Goal: Navigation & Orientation: Find specific page/section

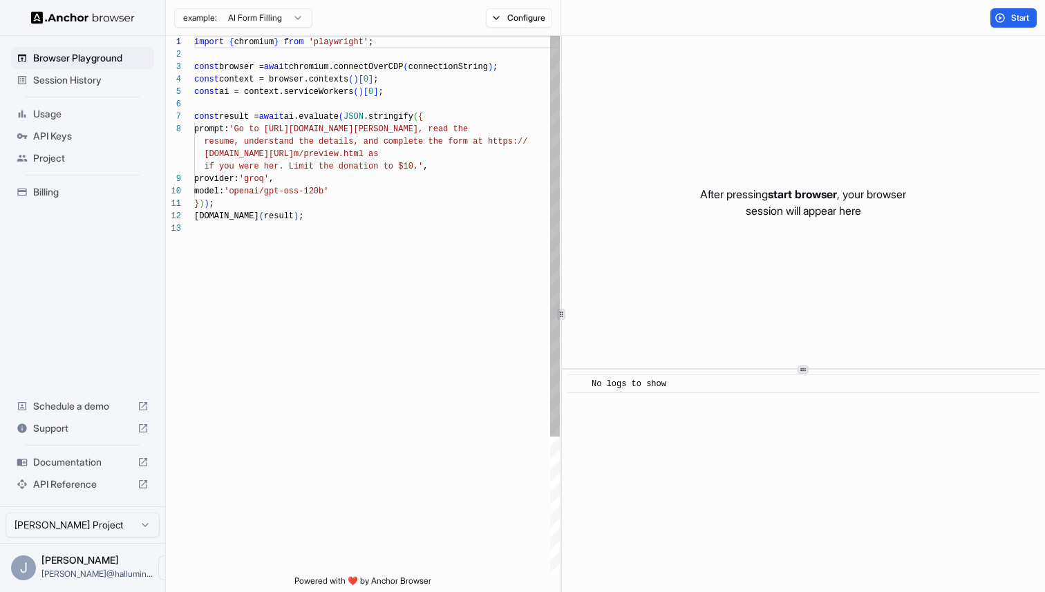
scroll to position [87, 0]
click at [85, 465] on span "Documentation" at bounding box center [82, 463] width 99 height 14
click at [73, 135] on span "API Keys" at bounding box center [90, 136] width 115 height 14
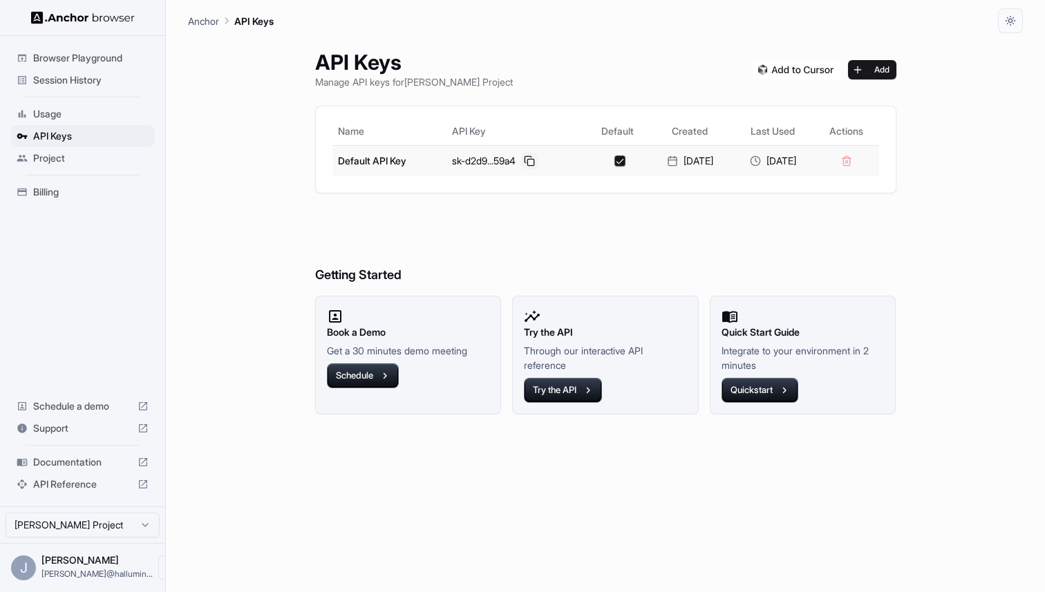
click at [521, 160] on button at bounding box center [529, 161] width 17 height 17
click at [104, 82] on span "Session History" at bounding box center [90, 80] width 115 height 14
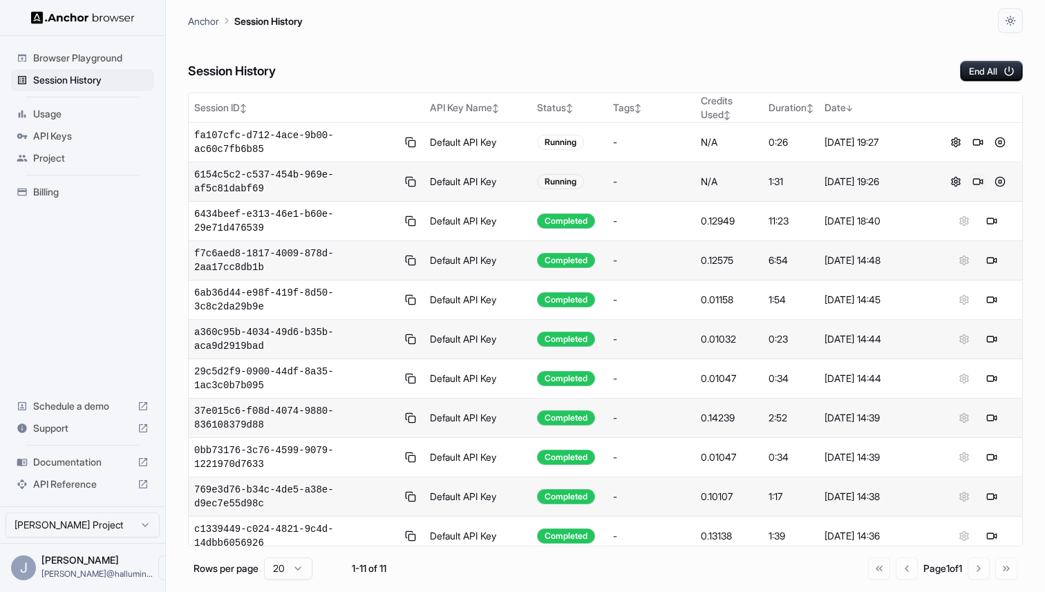
click at [979, 186] on button at bounding box center [978, 182] width 17 height 17
click at [1002, 183] on button at bounding box center [1000, 182] width 17 height 17
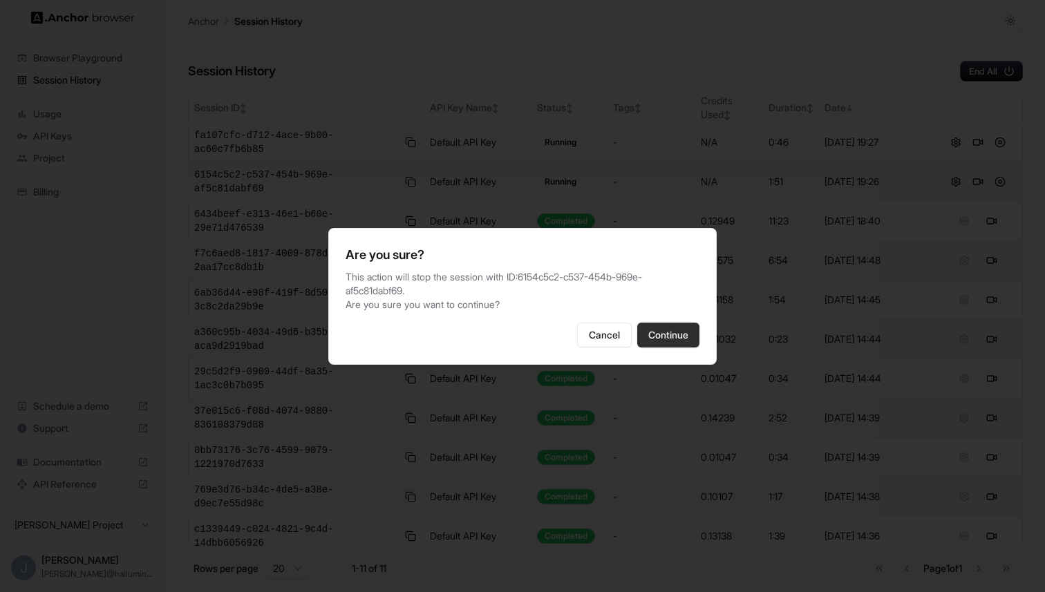
click at [673, 335] on button "Continue" at bounding box center [668, 335] width 62 height 25
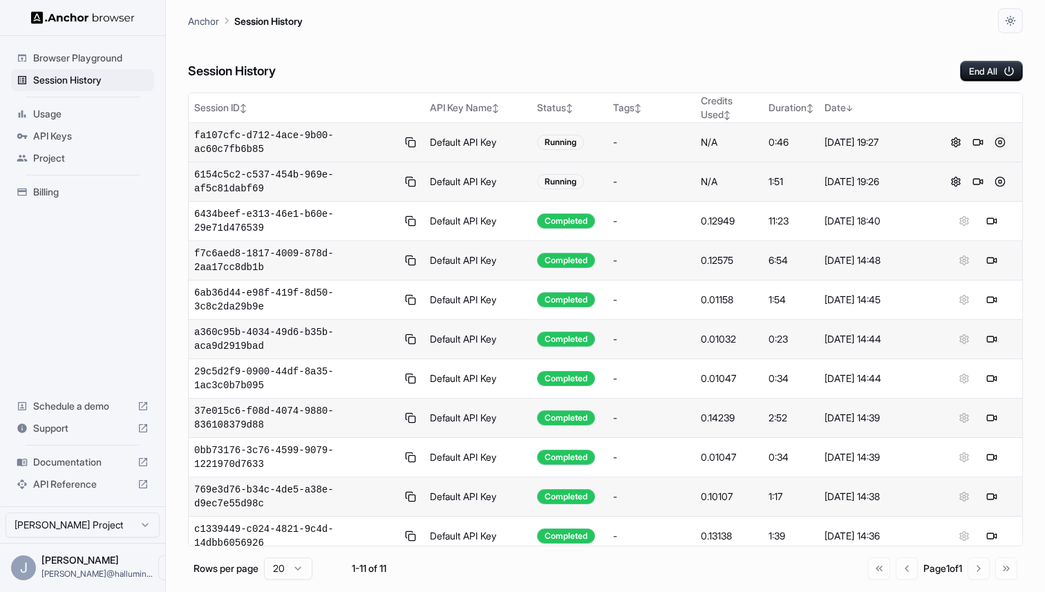
click at [1004, 141] on button at bounding box center [1000, 142] width 17 height 17
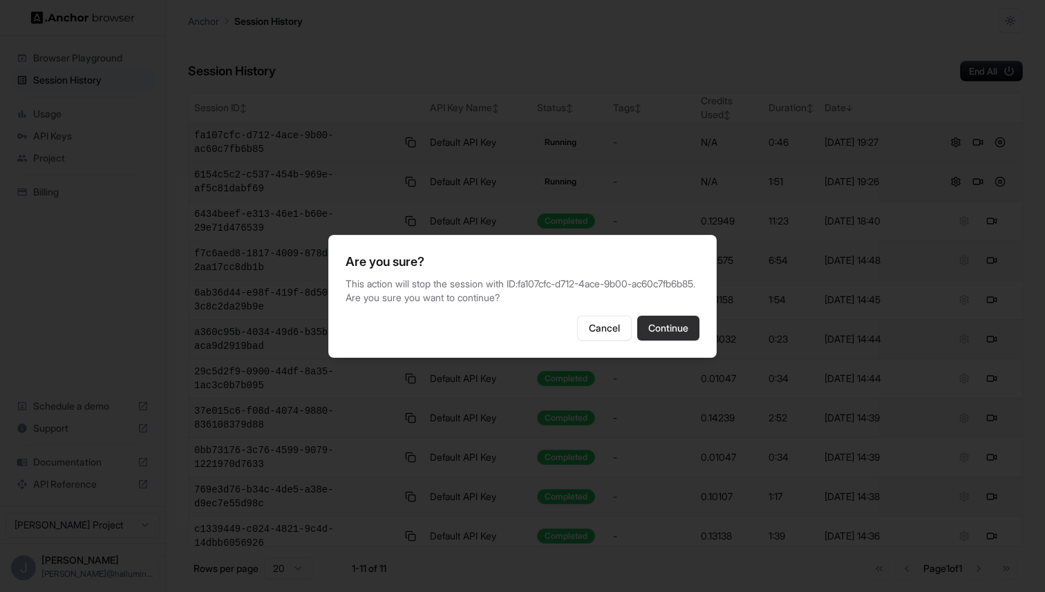
click at [666, 341] on button "Continue" at bounding box center [668, 328] width 62 height 25
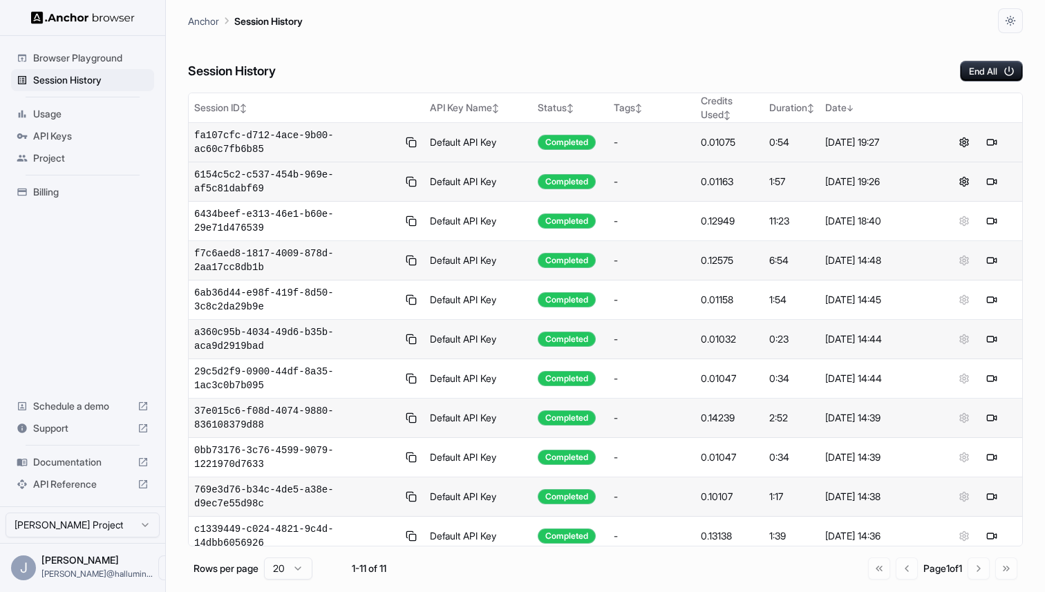
click at [59, 110] on span "Usage" at bounding box center [90, 114] width 115 height 14
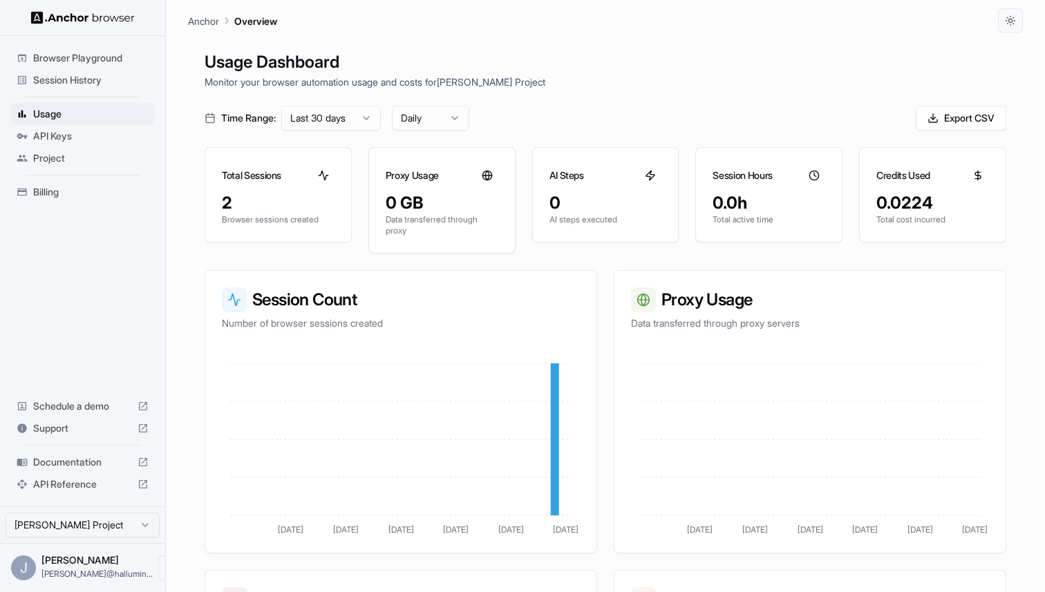
click at [62, 137] on span "API Keys" at bounding box center [90, 136] width 115 height 14
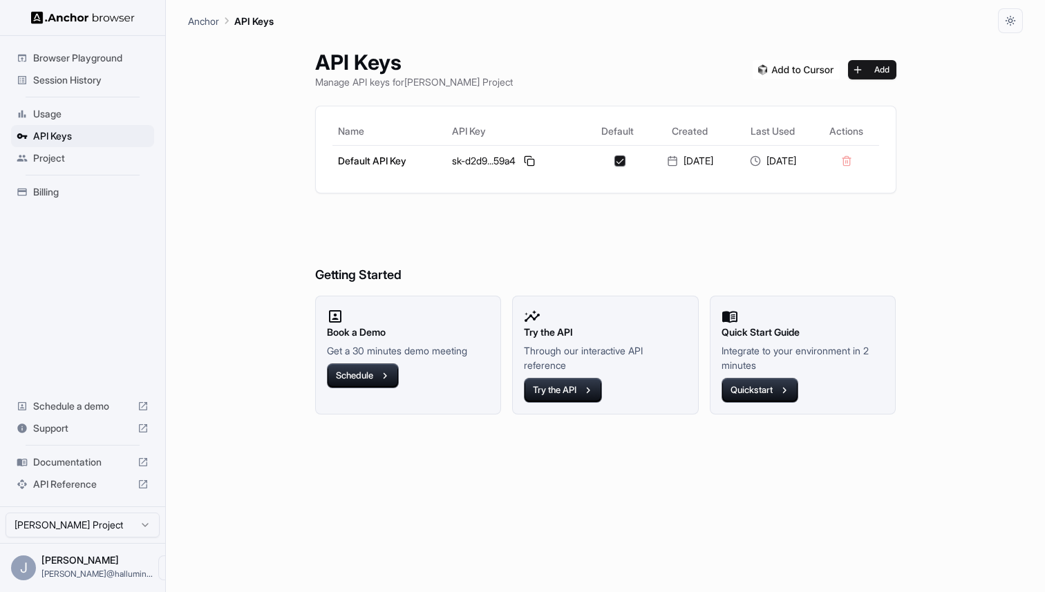
click at [65, 162] on span "Project" at bounding box center [90, 158] width 115 height 14
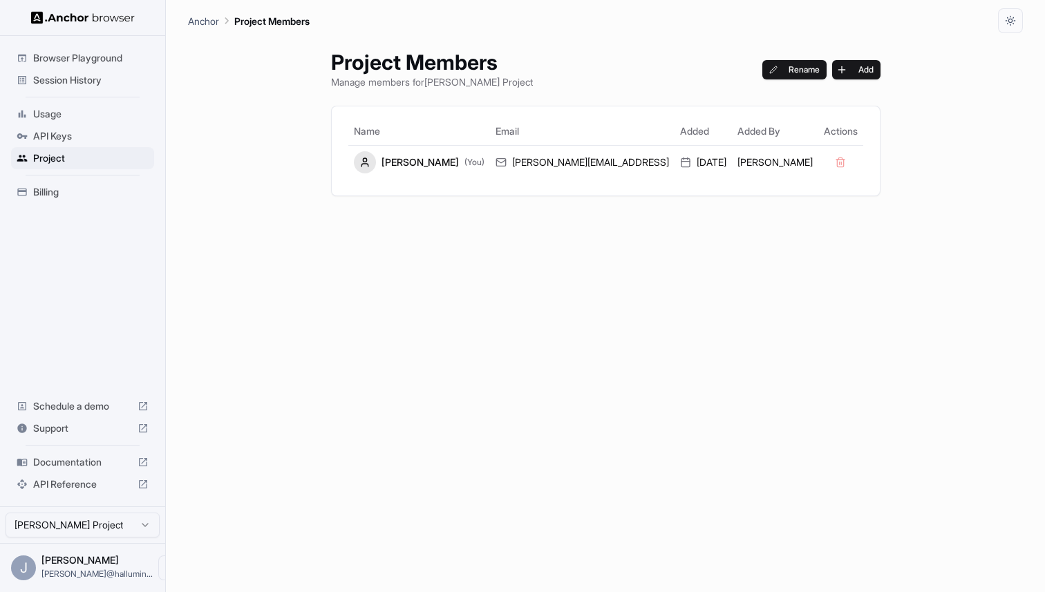
click at [62, 194] on span "Billing" at bounding box center [90, 192] width 115 height 14
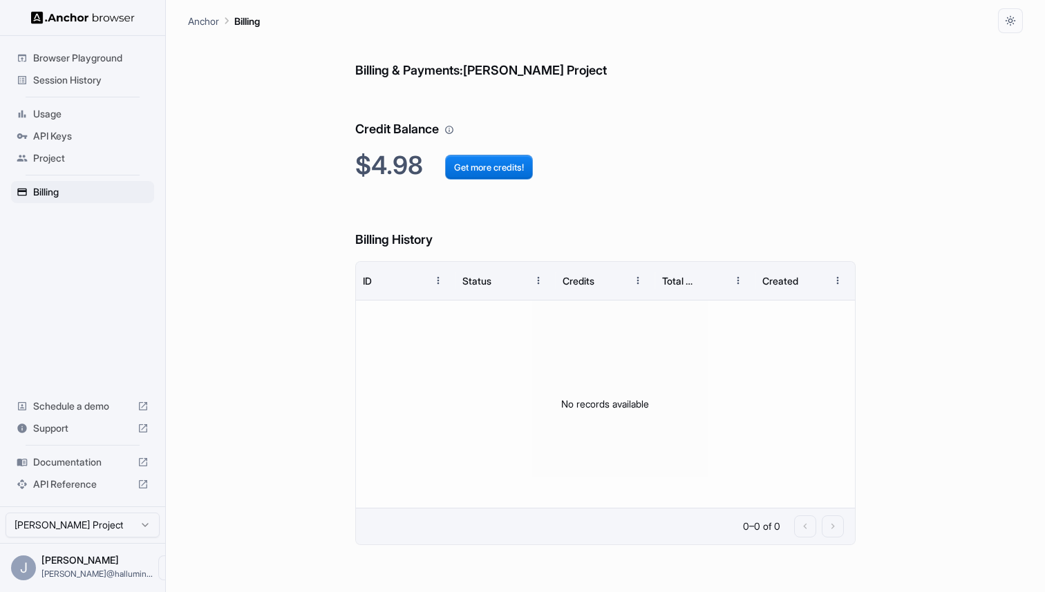
click at [73, 69] on div "Session History" at bounding box center [82, 80] width 143 height 22
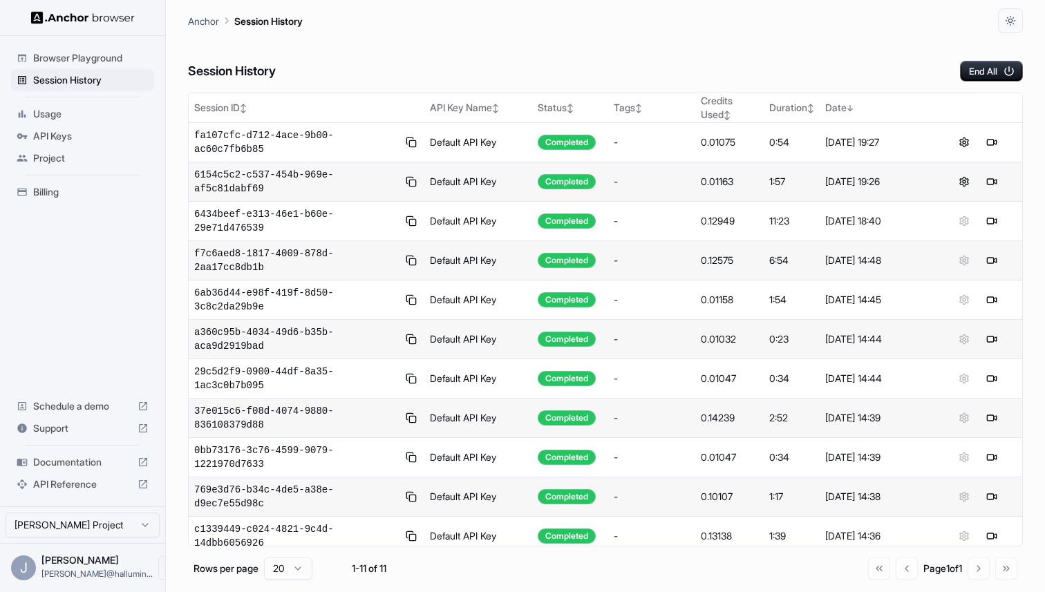
click at [79, 64] on span "Browser Playground" at bounding box center [90, 58] width 115 height 14
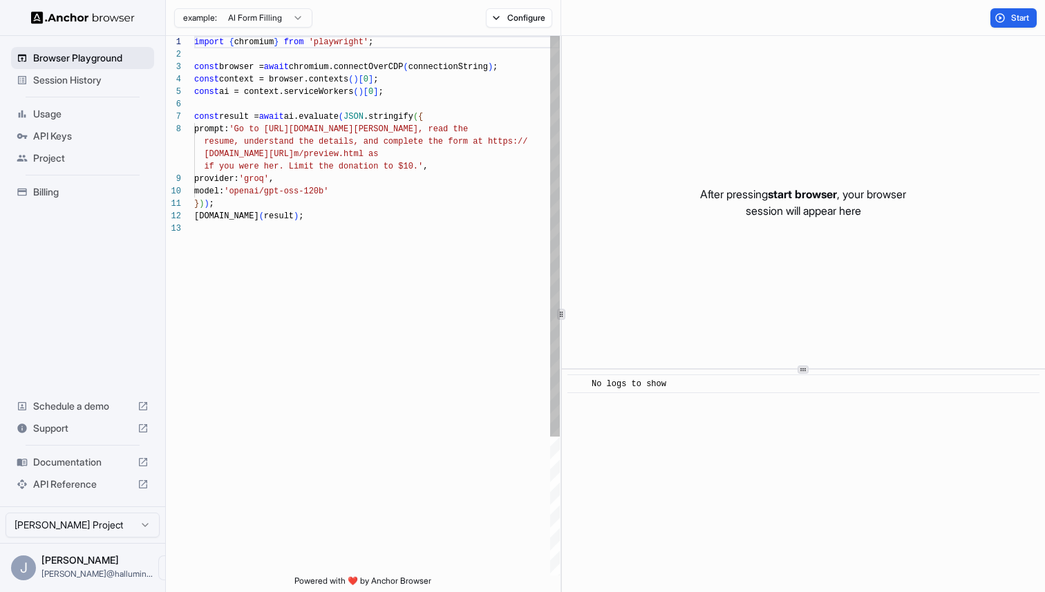
scroll to position [87, 0]
click at [62, 74] on span "Session History" at bounding box center [90, 80] width 115 height 14
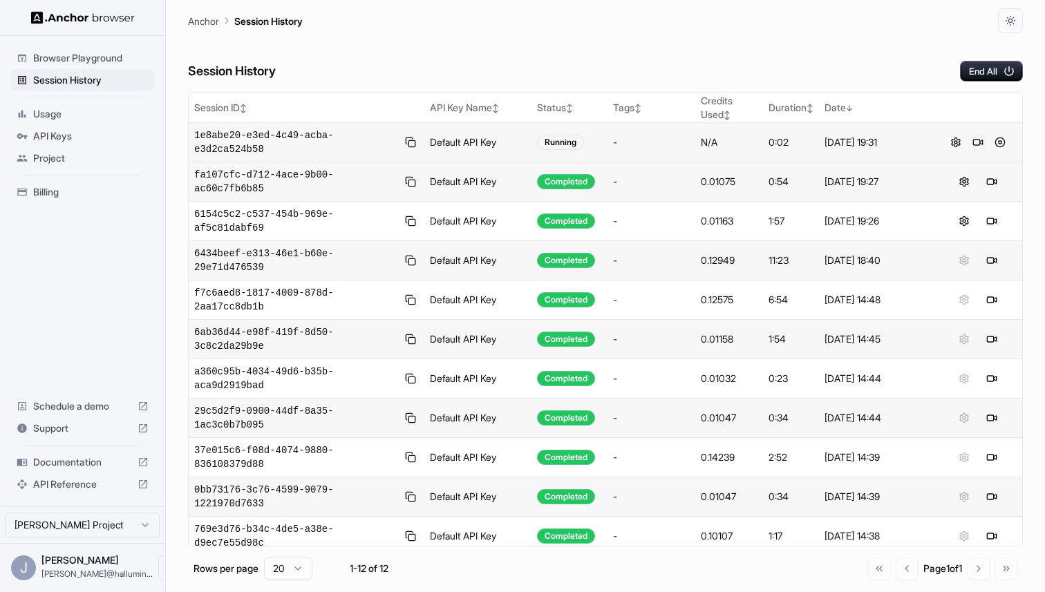
click at [978, 143] on button at bounding box center [978, 142] width 17 height 17
click at [1000, 144] on button at bounding box center [1000, 142] width 17 height 17
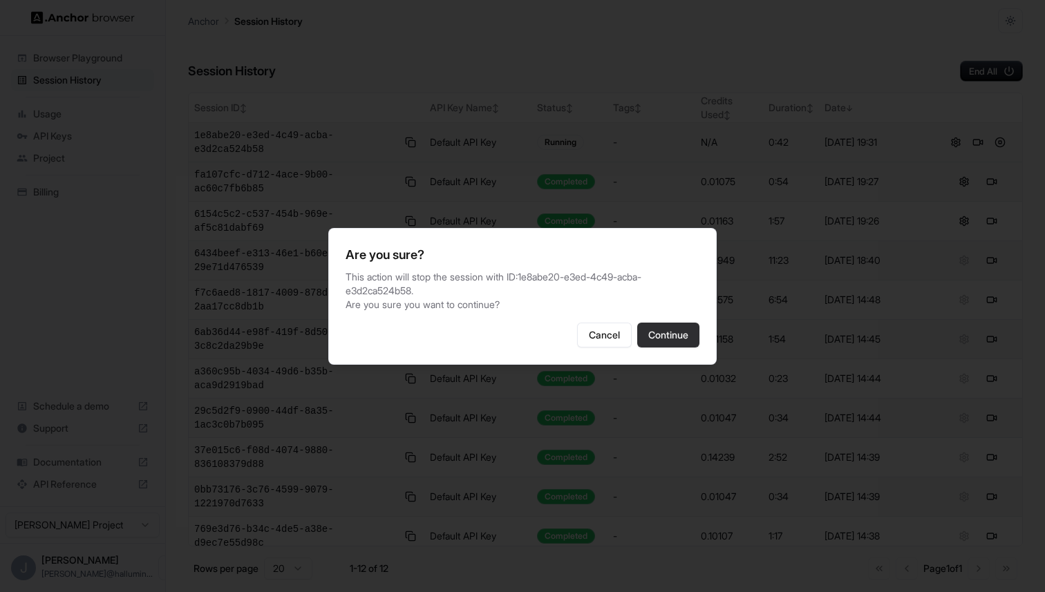
click at [654, 343] on button "Continue" at bounding box center [668, 335] width 62 height 25
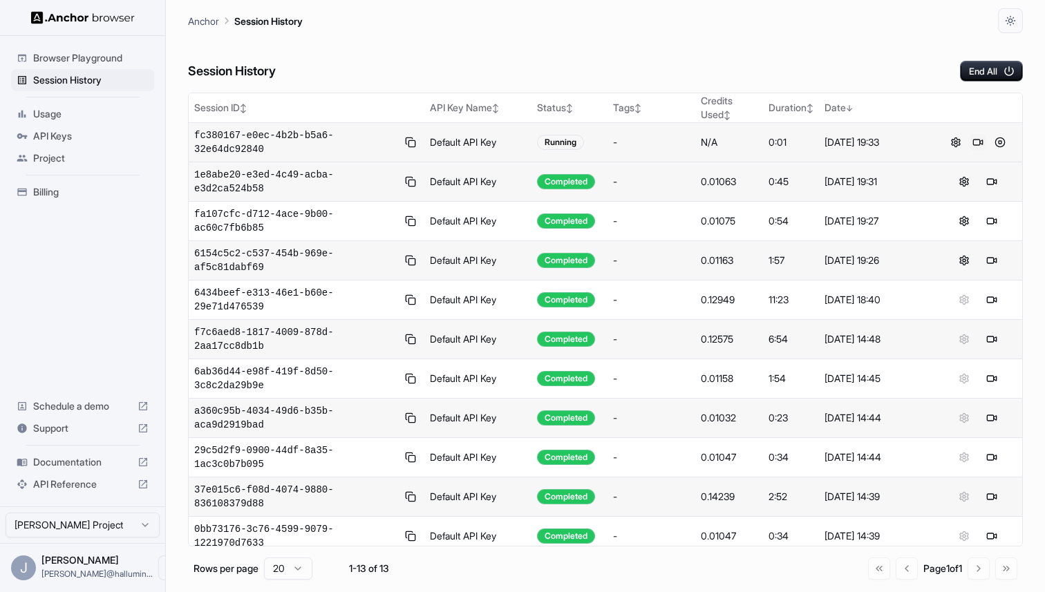
click at [982, 142] on button at bounding box center [978, 142] width 17 height 17
click at [999, 140] on button at bounding box center [1000, 142] width 17 height 17
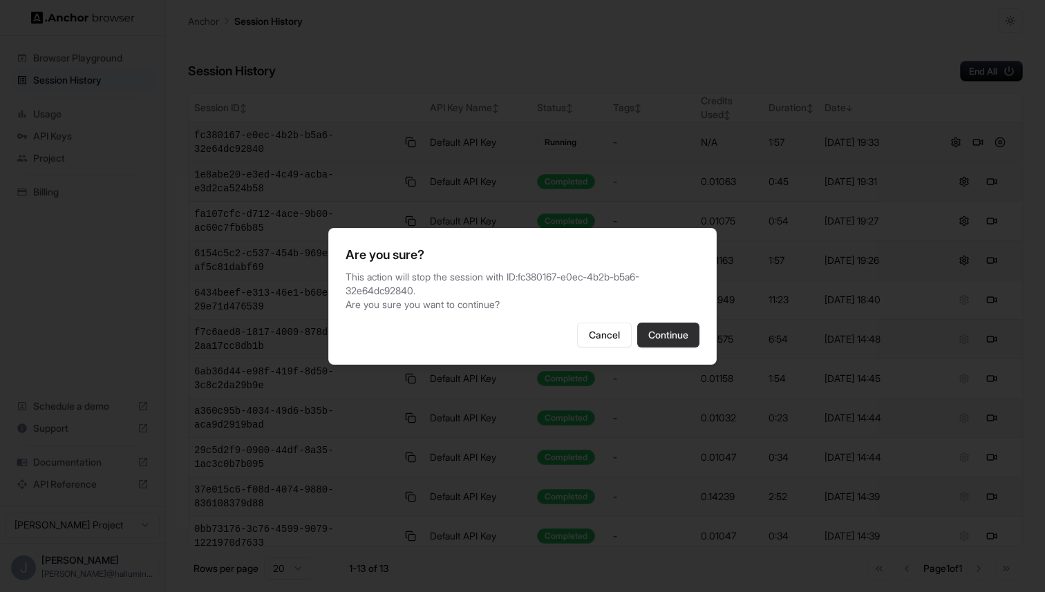
click at [675, 323] on button "Continue" at bounding box center [668, 335] width 62 height 25
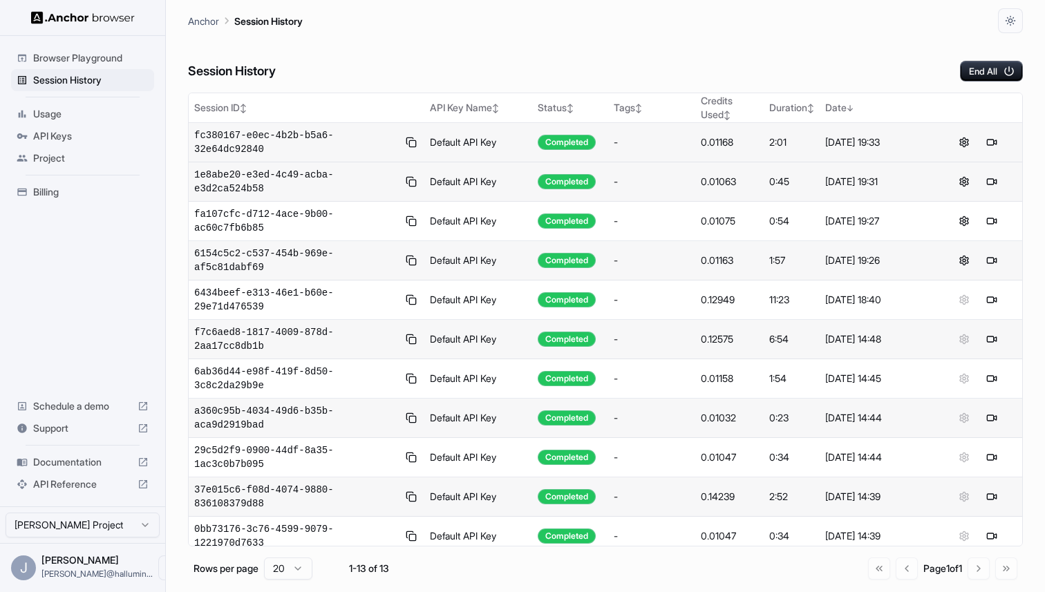
click at [73, 465] on span "Documentation" at bounding box center [82, 463] width 99 height 14
click at [988, 142] on button at bounding box center [992, 142] width 17 height 17
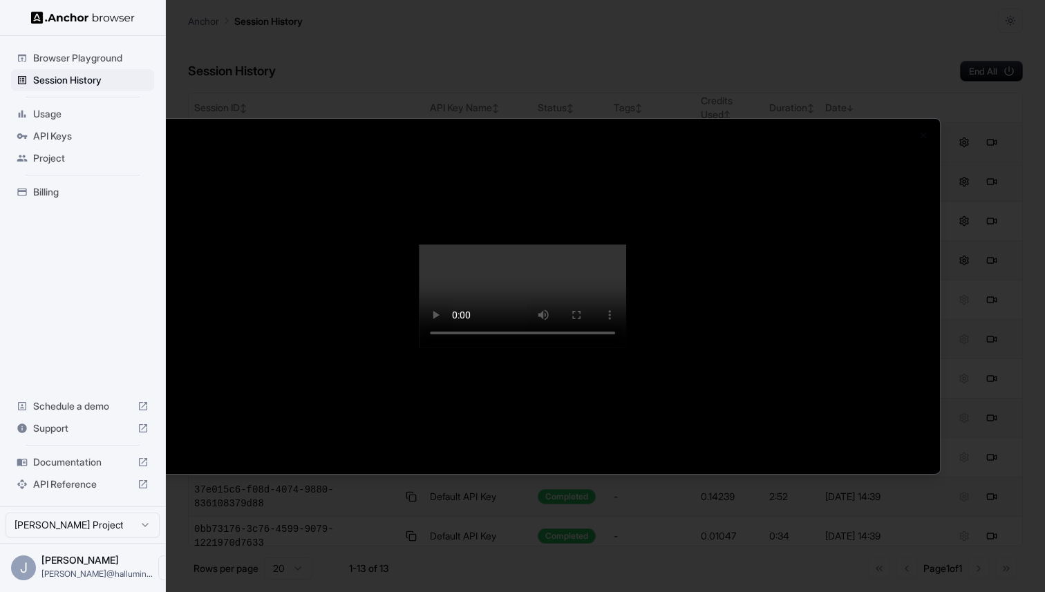
click at [596, 32] on div at bounding box center [522, 296] width 1045 height 592
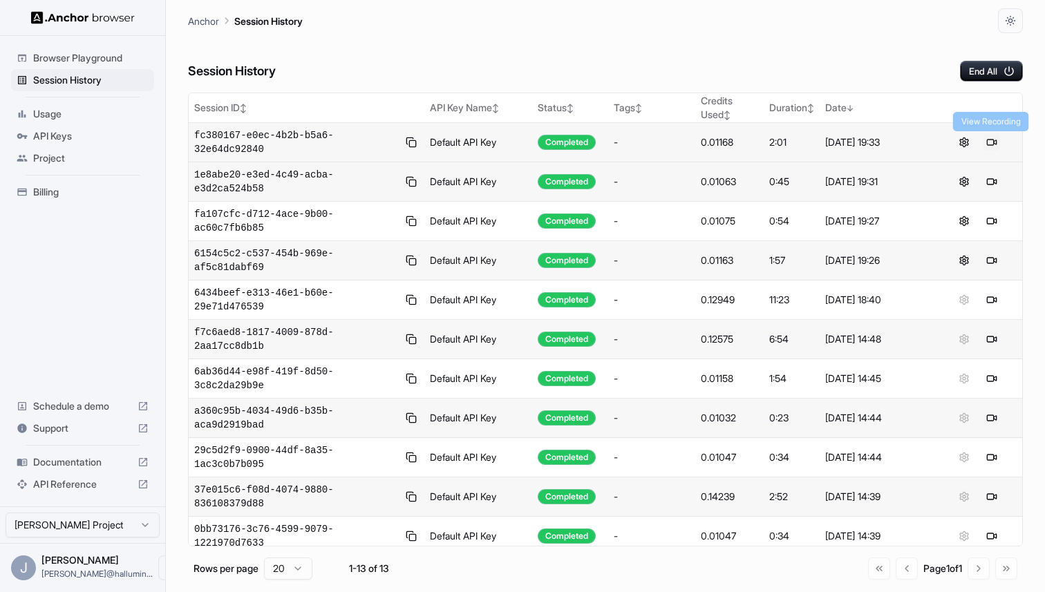
click at [993, 138] on button at bounding box center [992, 142] width 17 height 17
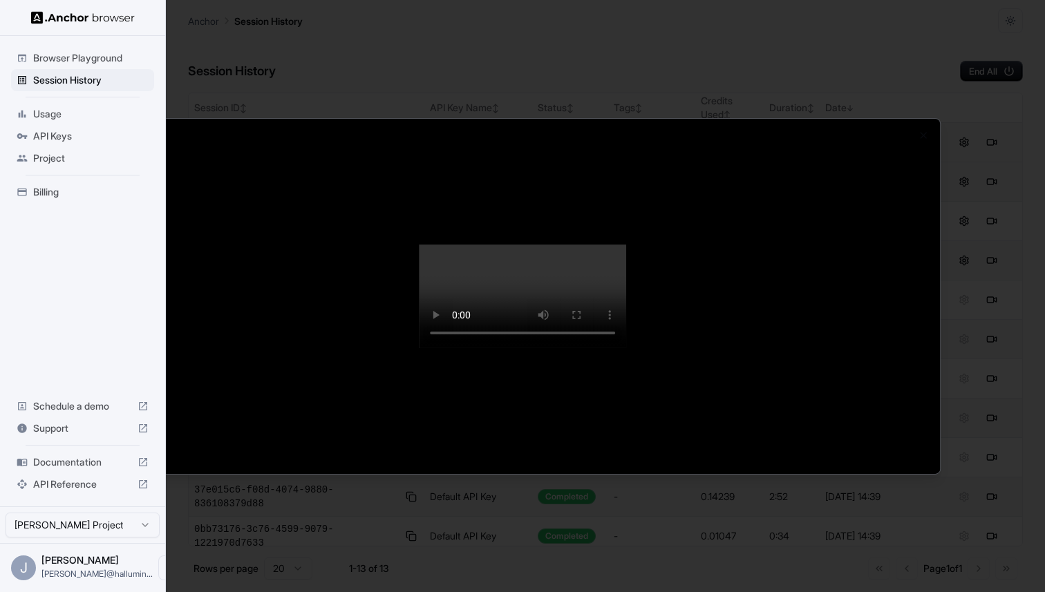
click at [942, 169] on div at bounding box center [522, 296] width 1045 height 592
